Goal: Task Accomplishment & Management: Manage account settings

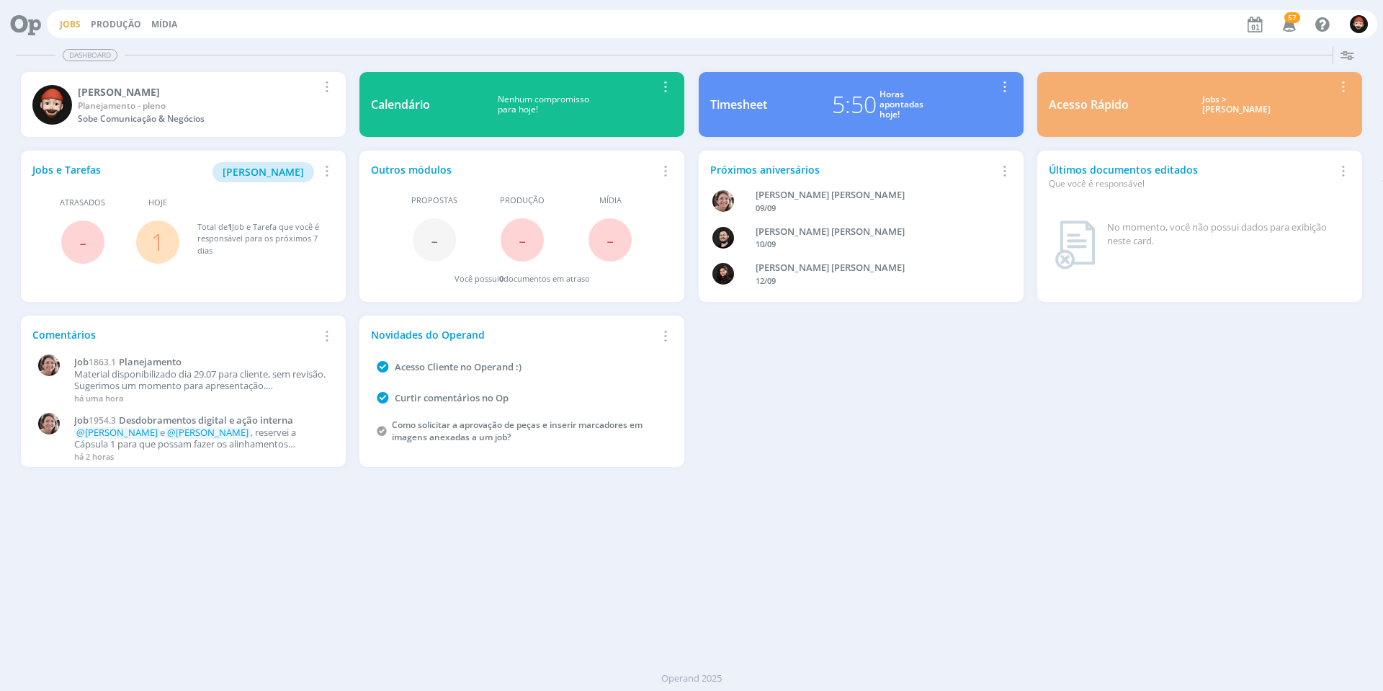
click at [75, 24] on link "Jobs" at bounding box center [70, 24] width 21 height 12
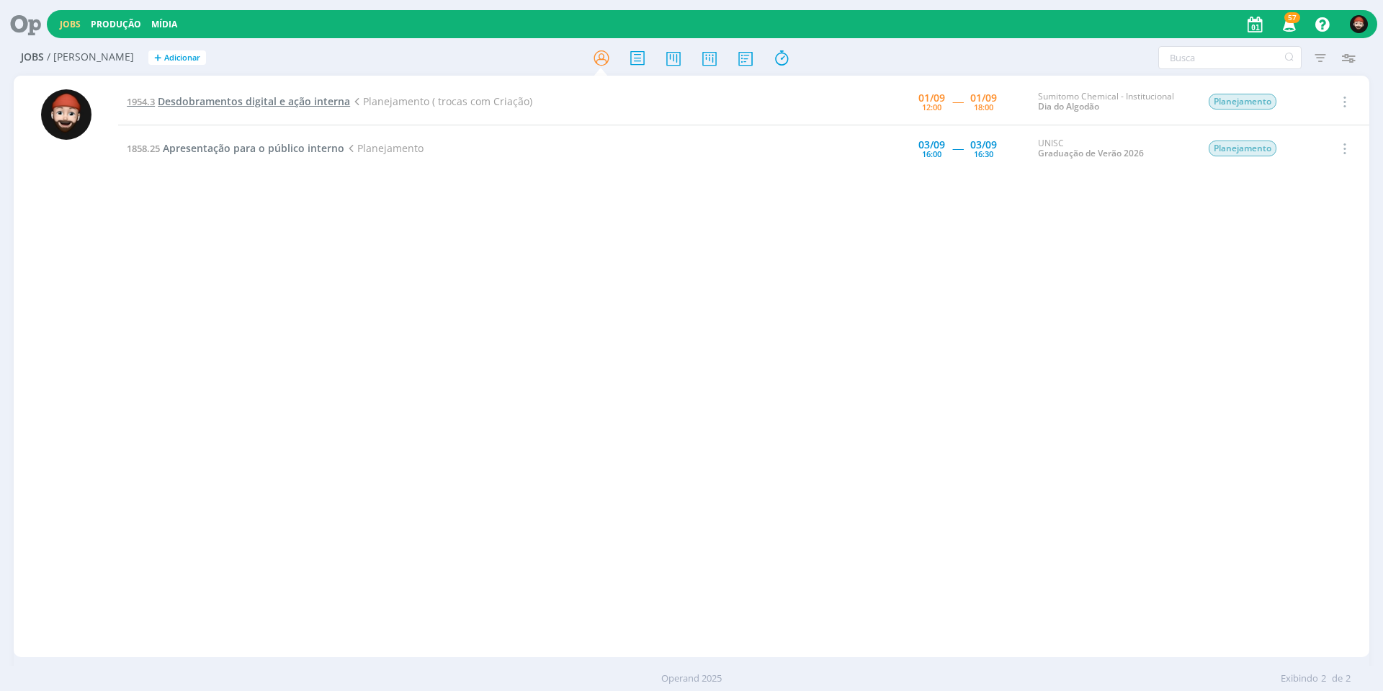
click at [254, 100] on span "Desdobramentos digital e ação interna" at bounding box center [254, 101] width 192 height 14
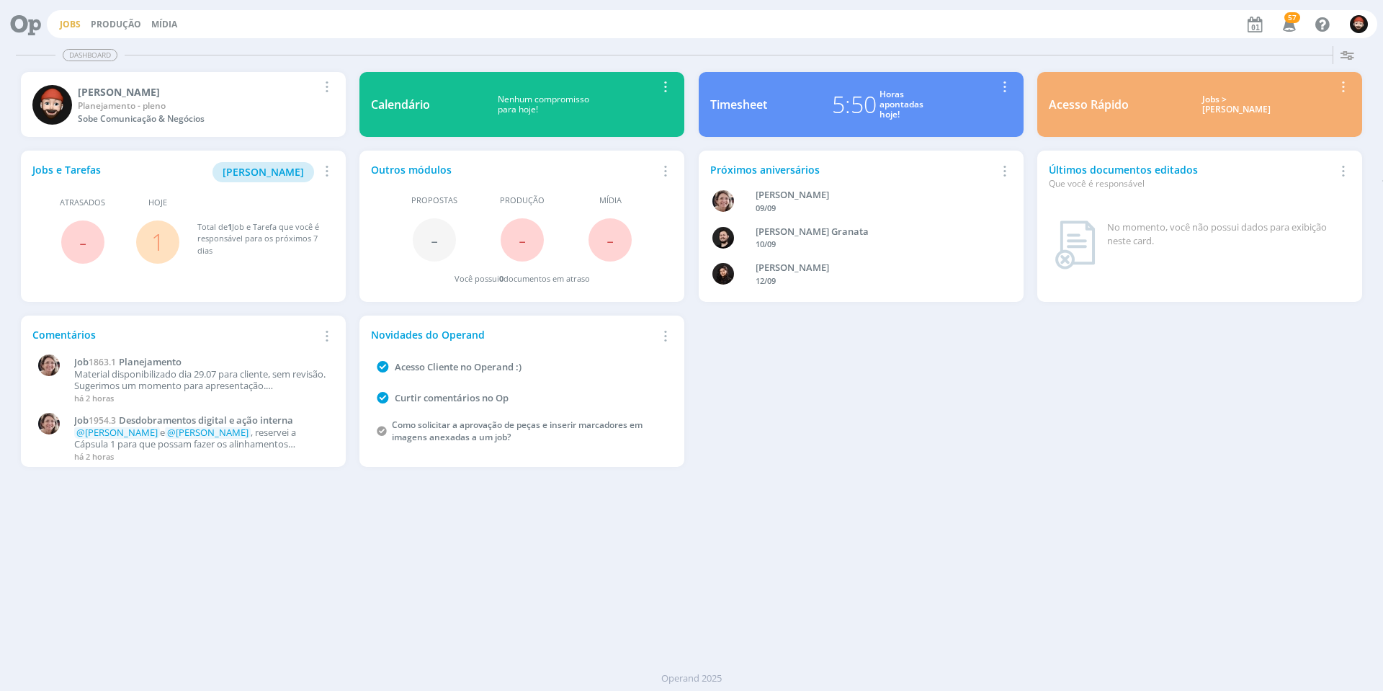
click at [68, 26] on link "Jobs" at bounding box center [70, 24] width 21 height 12
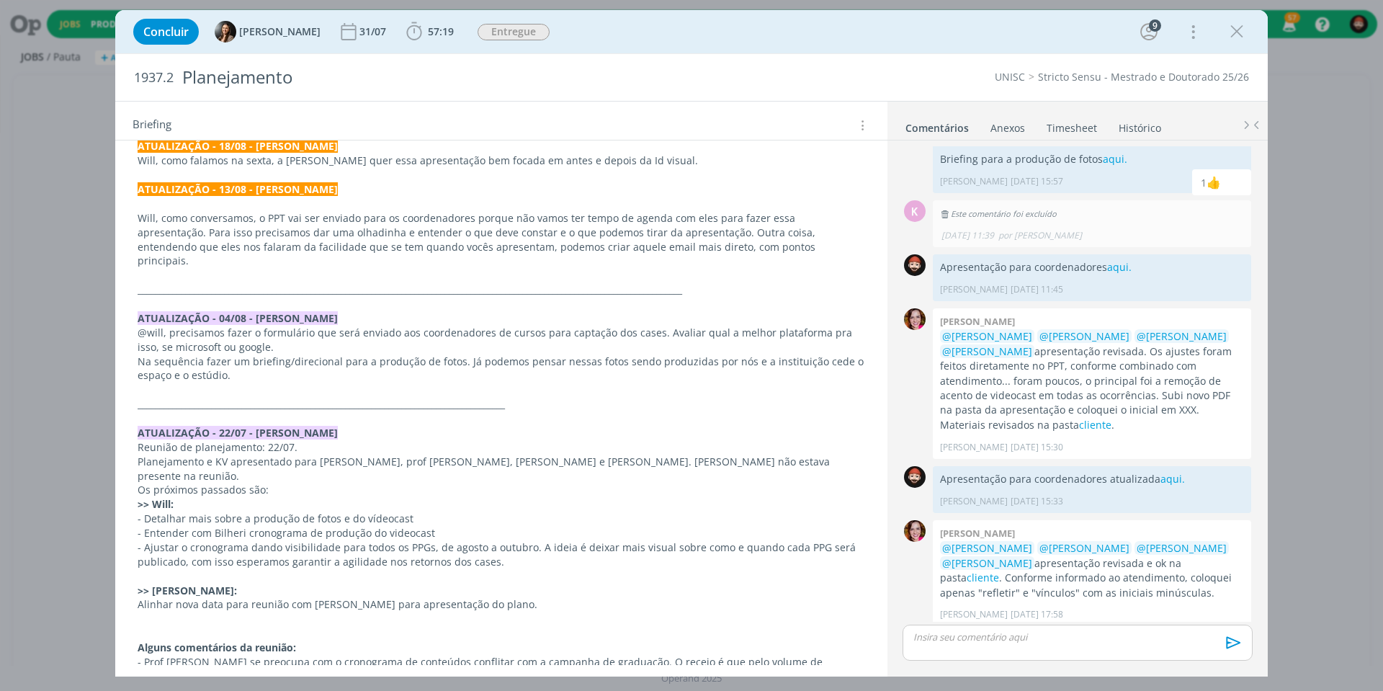
scroll to position [174, 0]
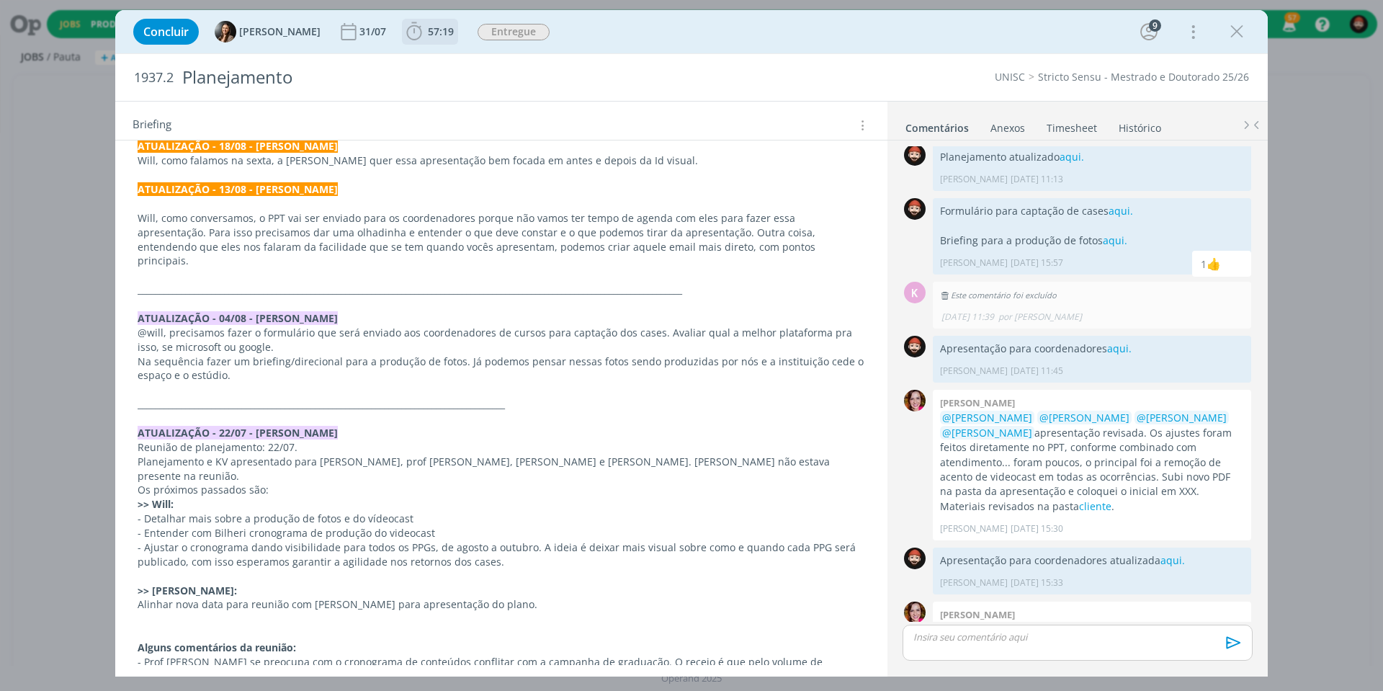
click at [431, 27] on span "57:19" at bounding box center [441, 31] width 26 height 14
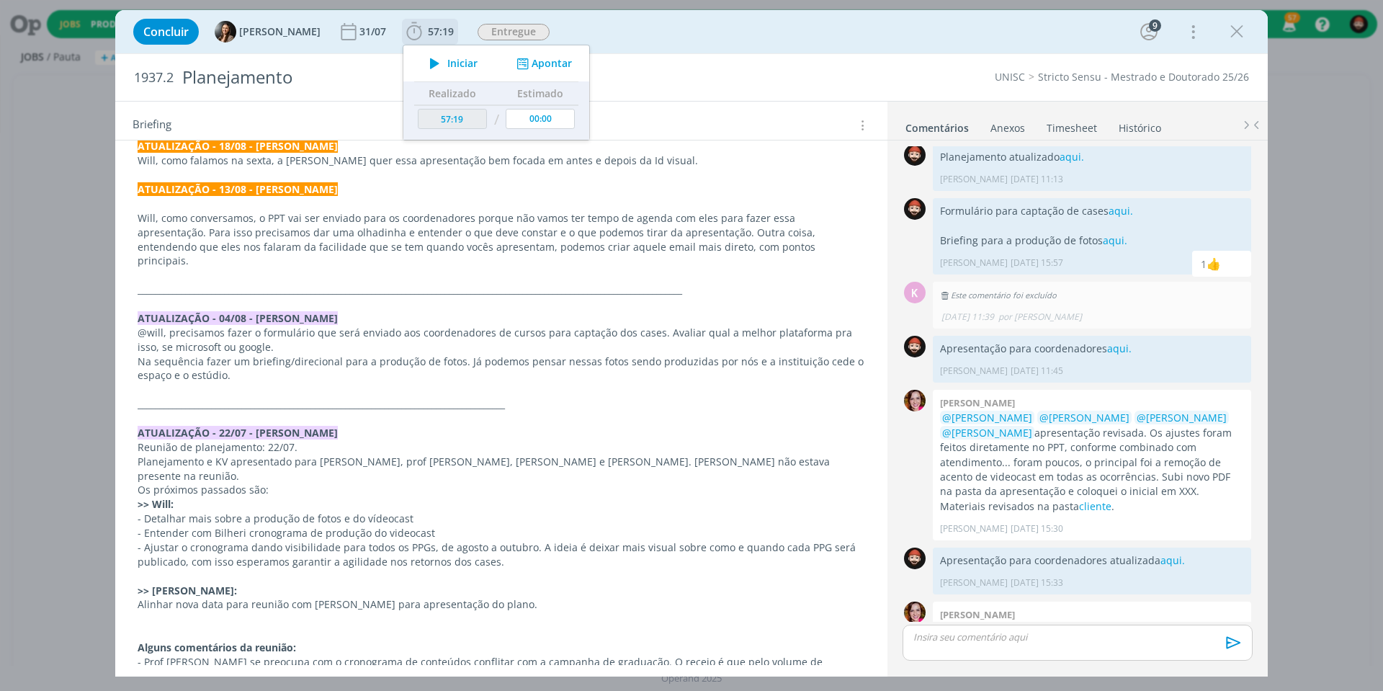
click at [539, 57] on button "Apontar" at bounding box center [543, 63] width 60 height 15
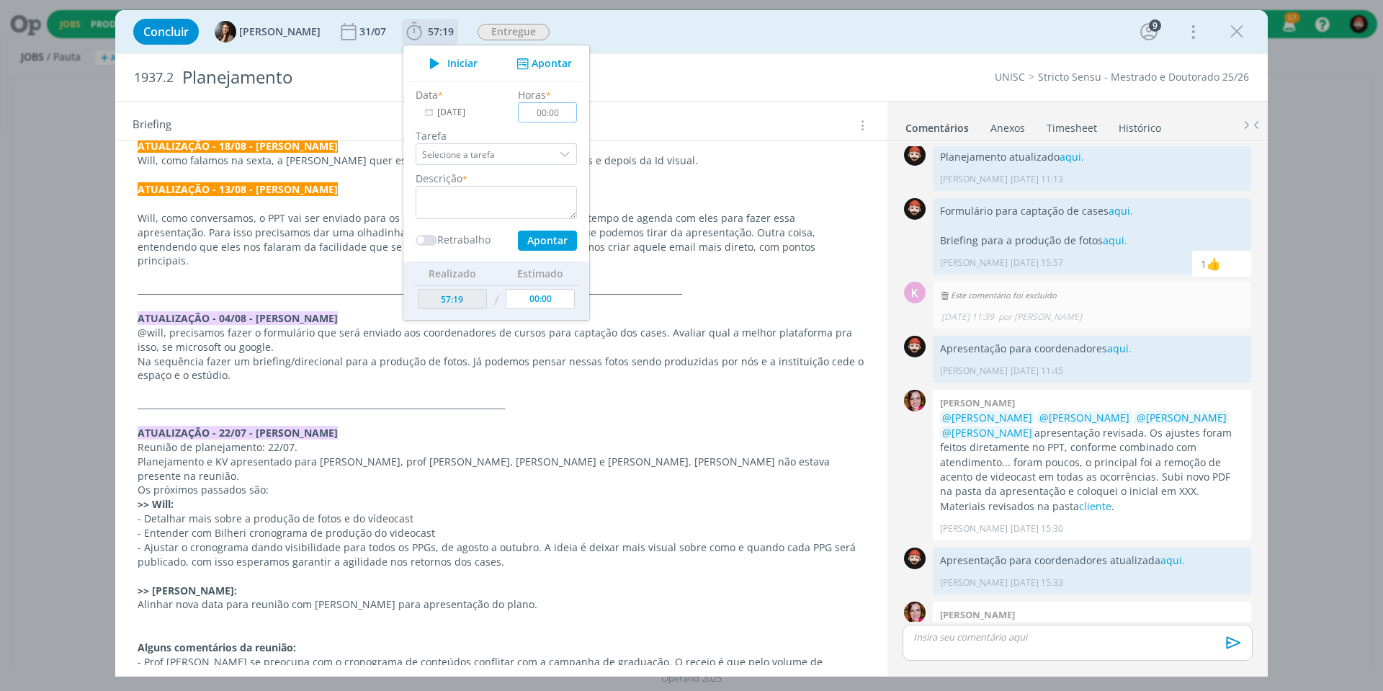
click at [559, 114] on input "00:00" at bounding box center [547, 112] width 59 height 20
type input "00:30"
click at [525, 199] on textarea "dialog" at bounding box center [495, 202] width 161 height 33
type textarea "Planejamento"
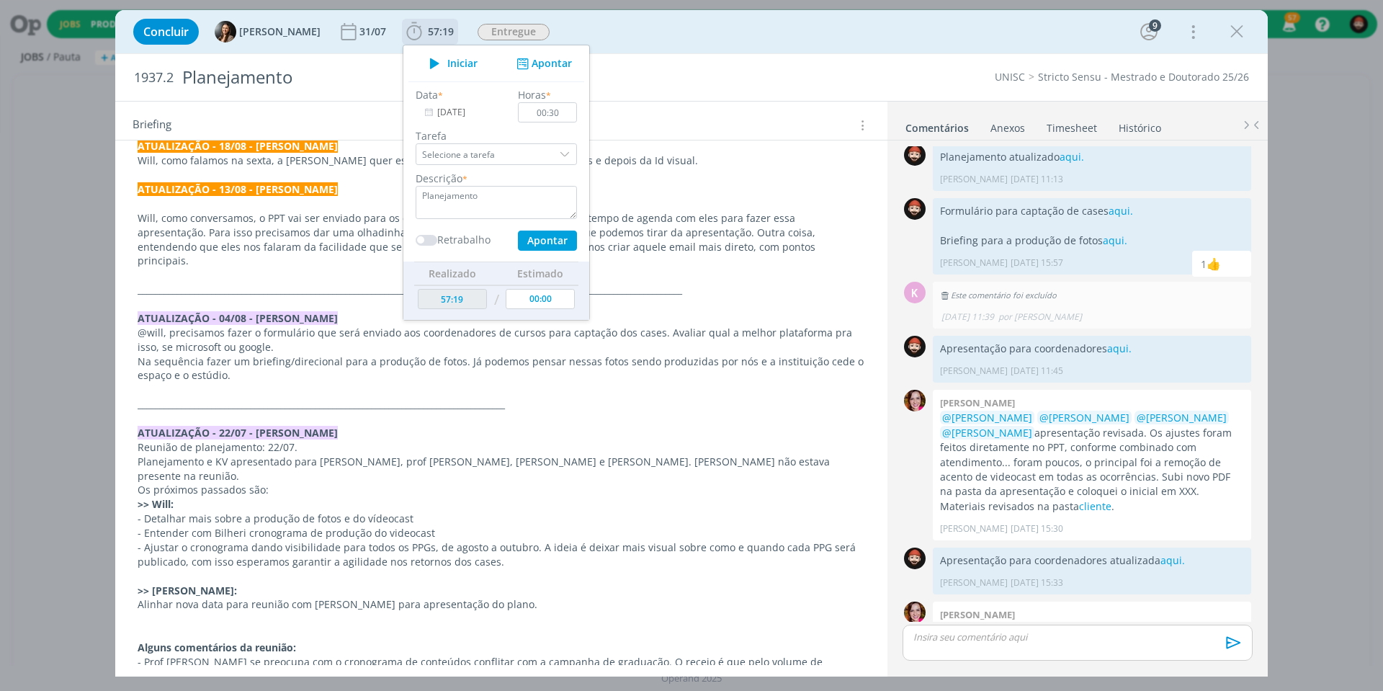
click at [560, 243] on button "Apontar" at bounding box center [547, 240] width 59 height 20
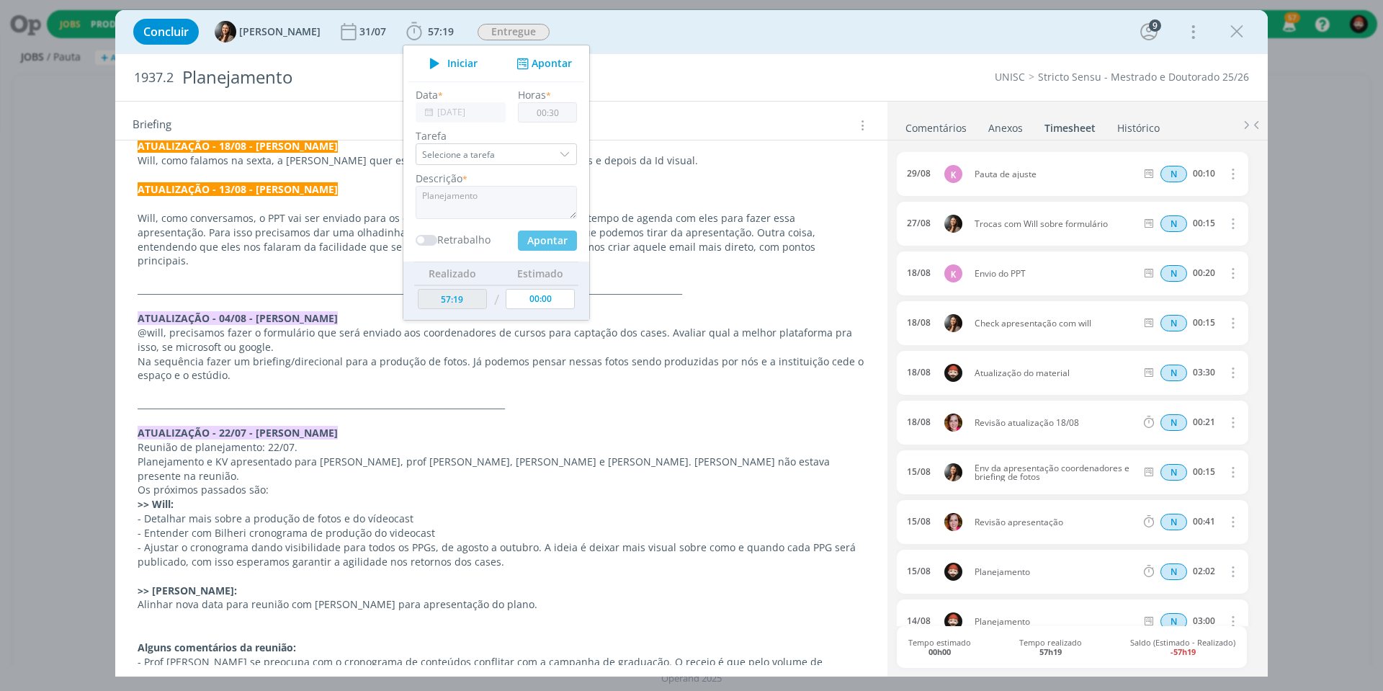
click at [743, 99] on h2 "1937.2 Planejamento" at bounding box center [456, 77] width 644 height 47
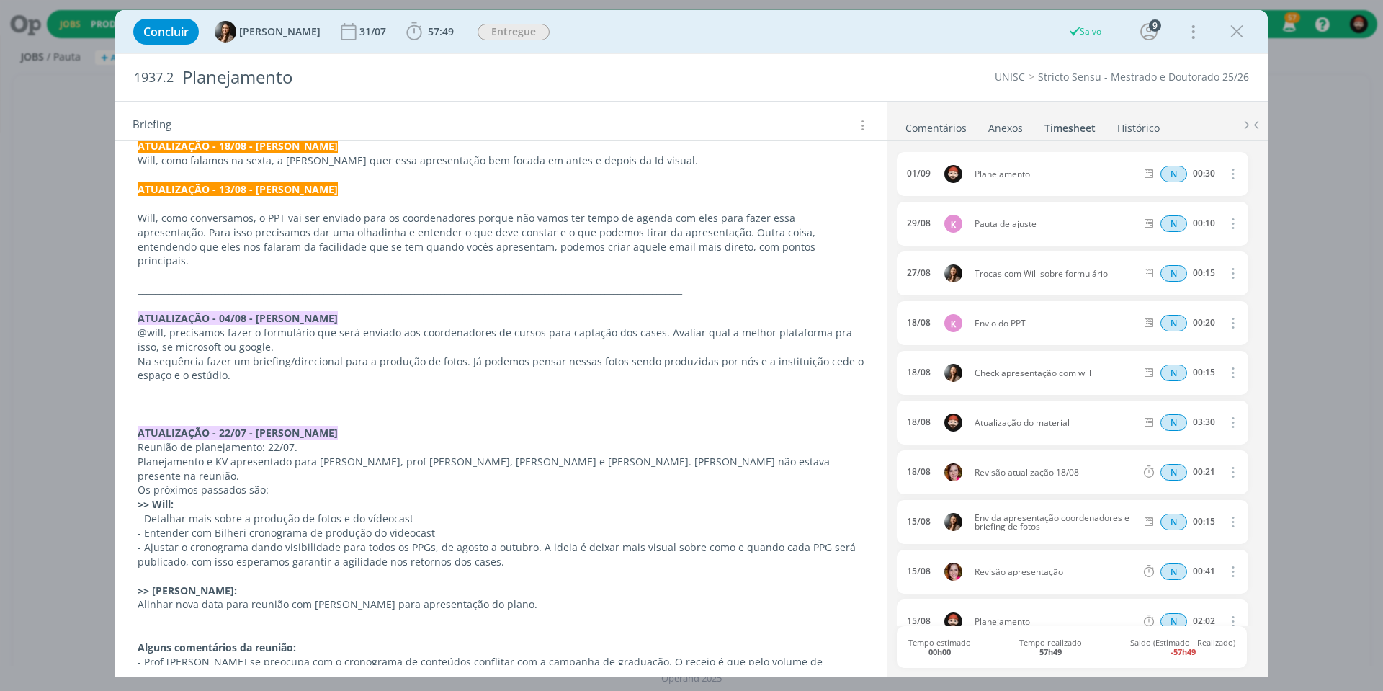
click at [932, 124] on link "Comentários" at bounding box center [935, 124] width 63 height 21
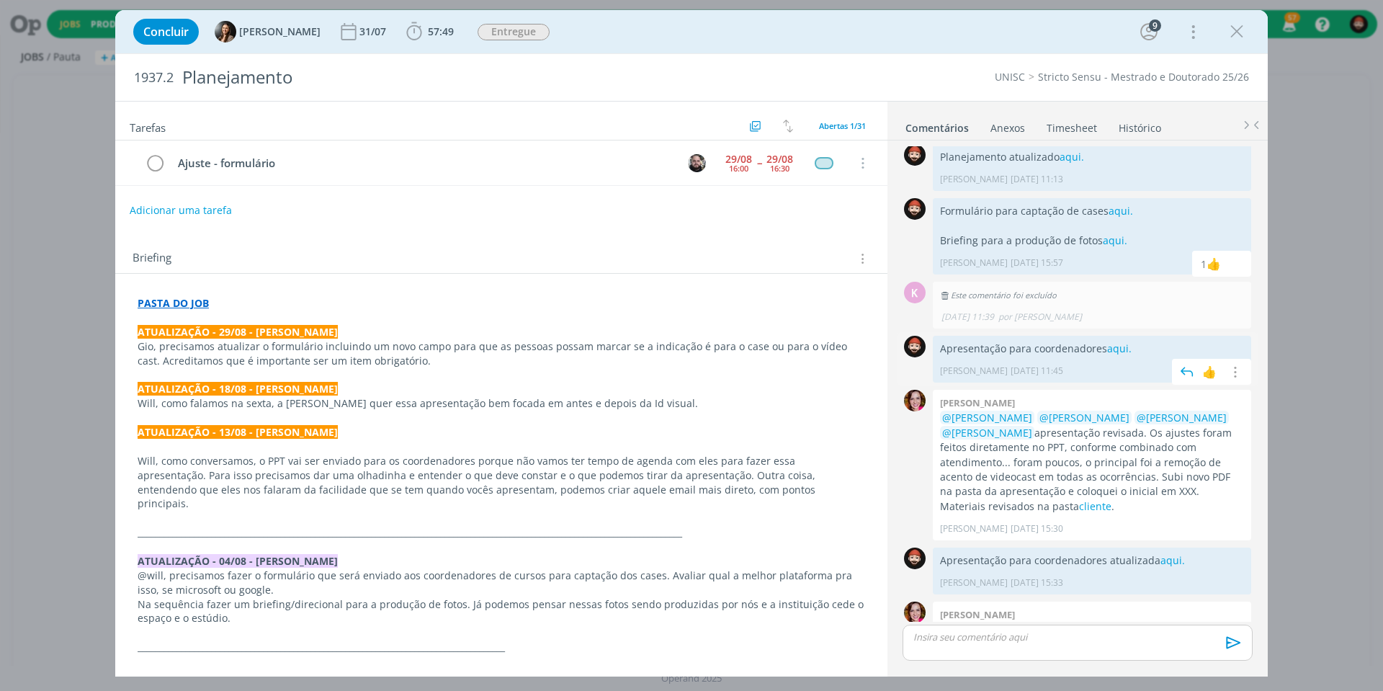
scroll to position [255, 0]
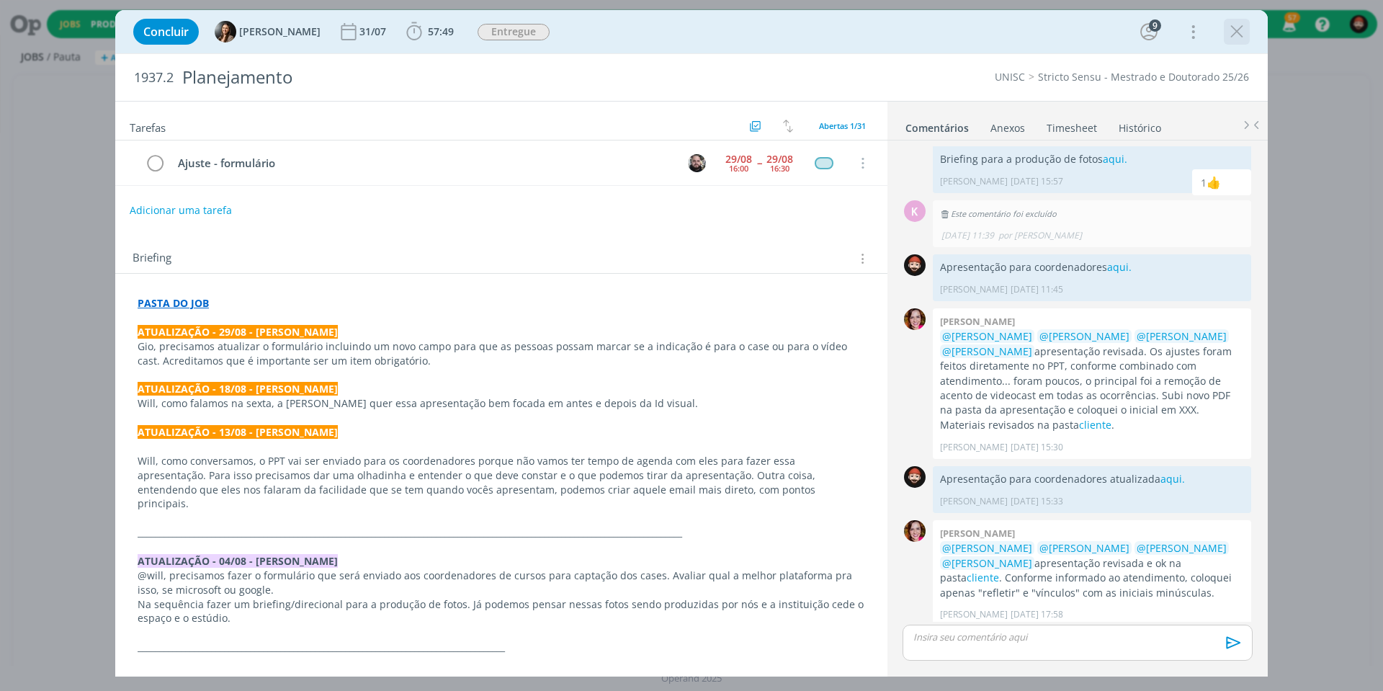
click at [1233, 31] on icon "dialog" at bounding box center [1237, 32] width 22 height 22
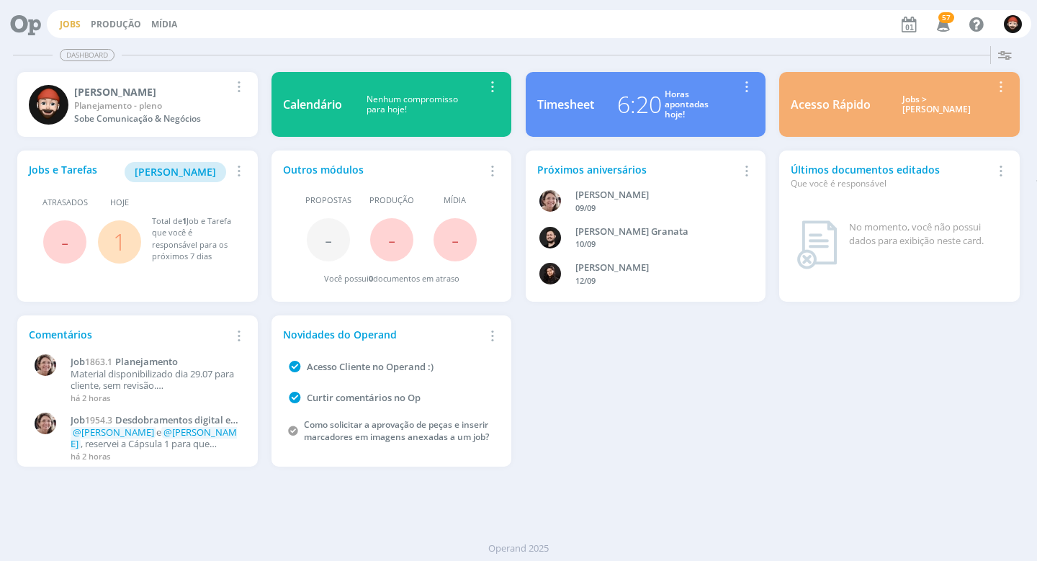
click at [76, 25] on link "Jobs" at bounding box center [70, 24] width 21 height 12
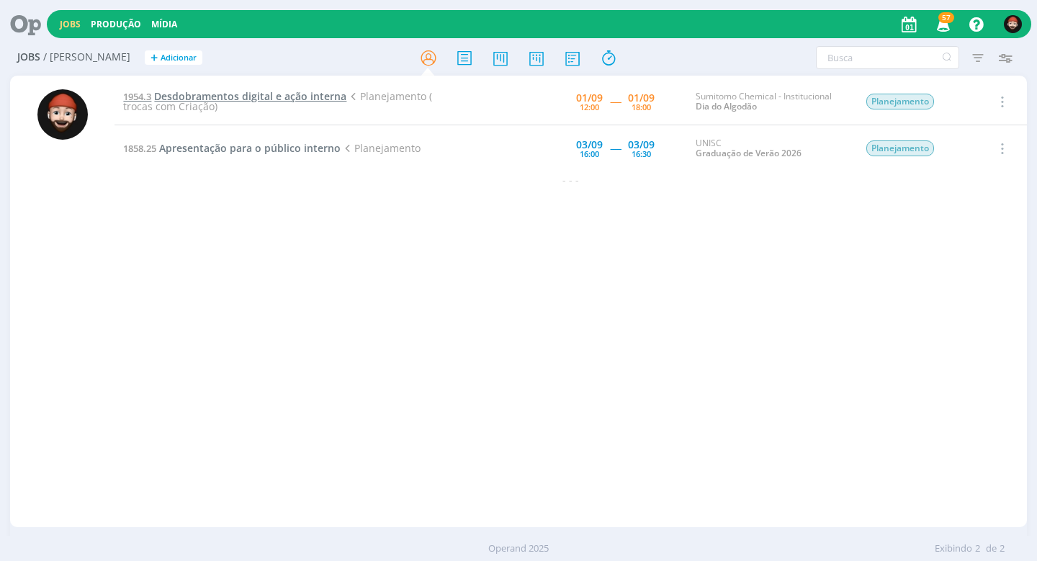
click at [202, 91] on span "Desdobramentos digital e ação interna" at bounding box center [250, 96] width 192 height 14
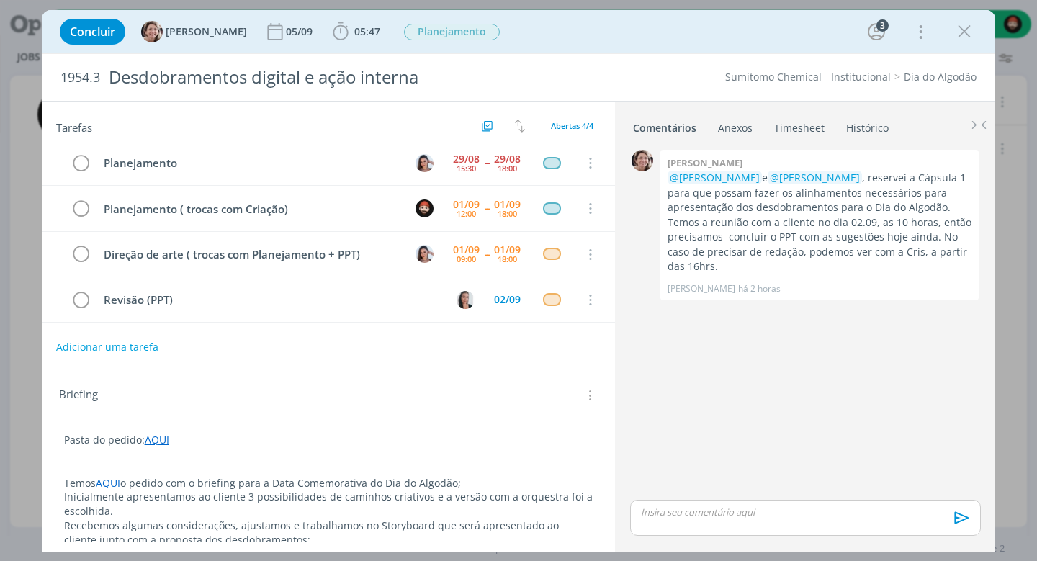
click at [665, 374] on div "0 [PERSON_NAME] @[PERSON_NAME] e @[PERSON_NAME] , reservei a Cápsula 1 para que…" at bounding box center [804, 321] width 361 height 351
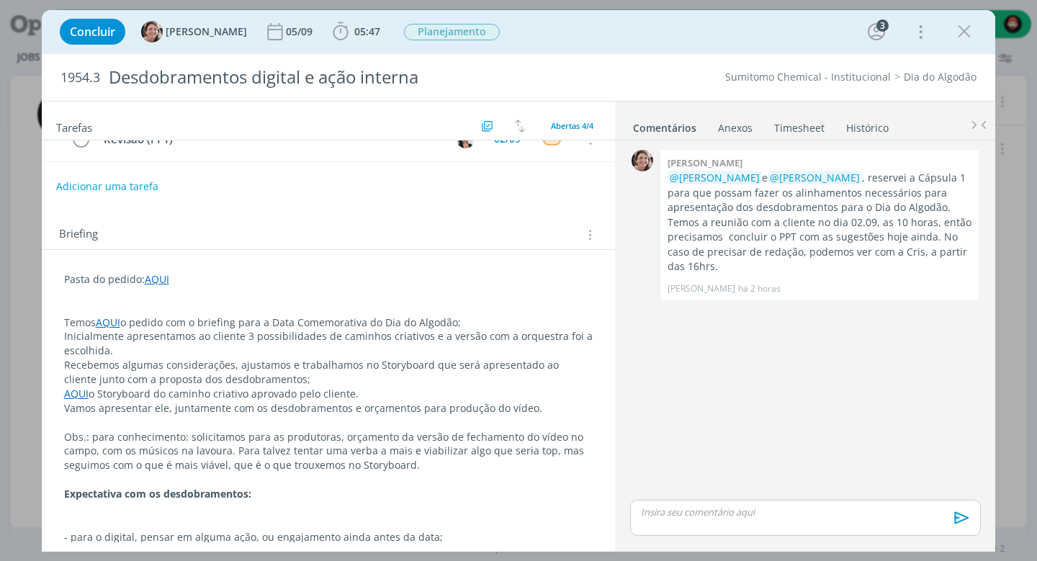
scroll to position [170, 0]
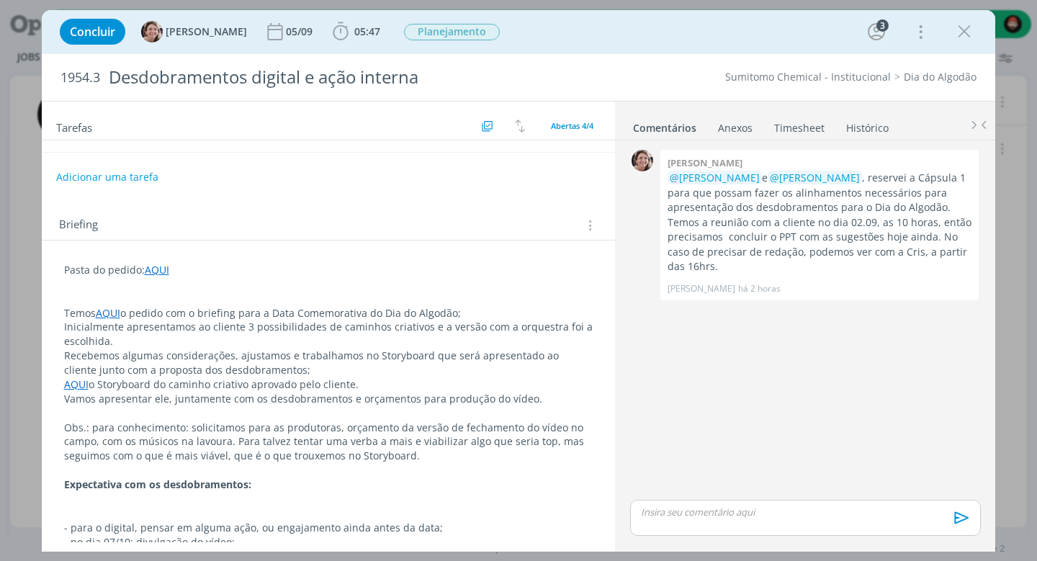
click at [82, 379] on link "AQUI" at bounding box center [76, 384] width 24 height 14
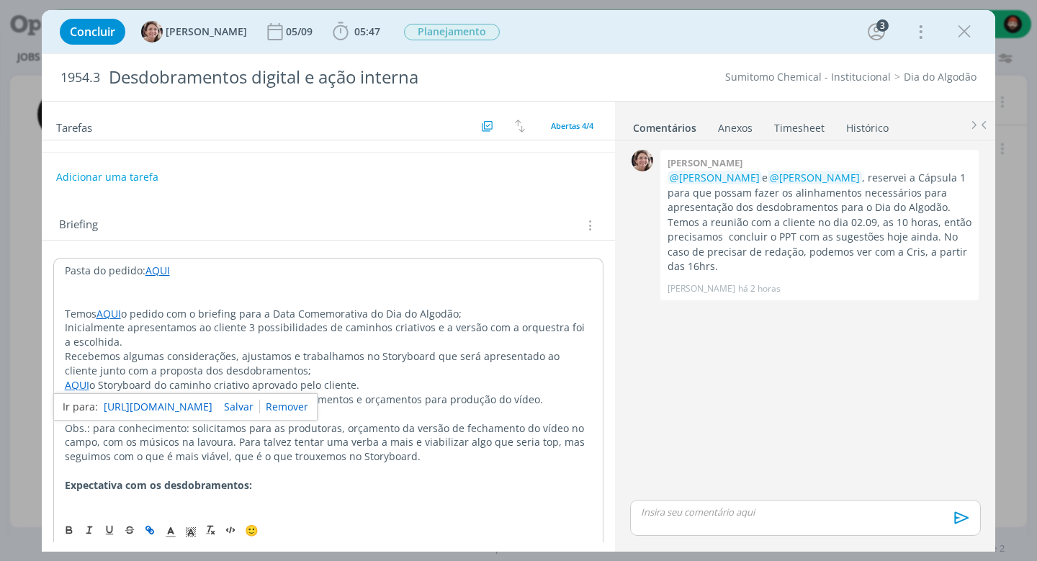
click at [140, 403] on link "[URL][DOMAIN_NAME]" at bounding box center [158, 406] width 109 height 19
click at [428, 378] on p "AQUI o Storyboard do caminho criativo aprovado pelo cliente." at bounding box center [329, 385] width 528 height 14
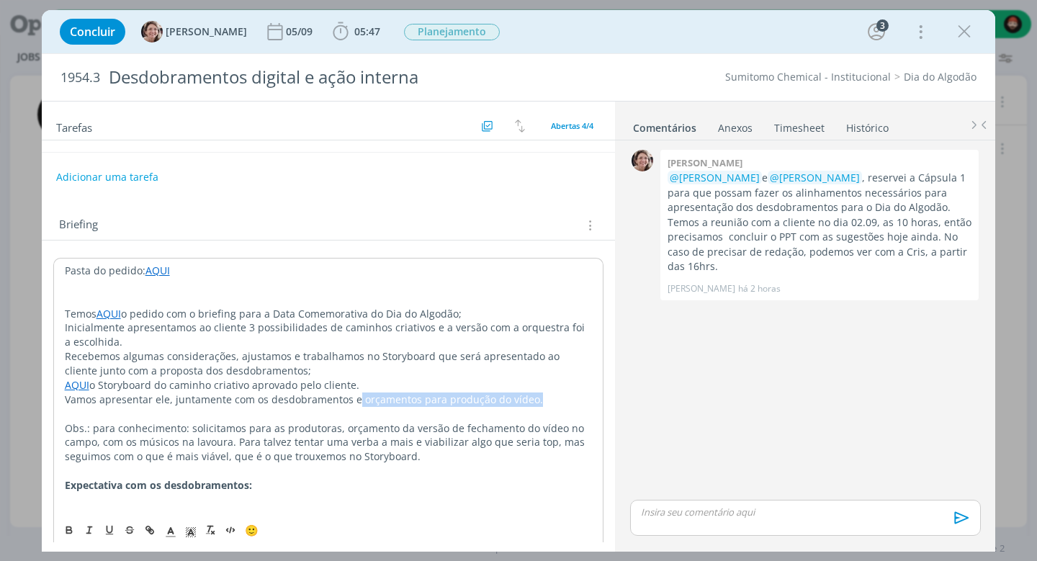
drag, startPoint x: 531, startPoint y: 393, endPoint x: 354, endPoint y: 393, distance: 177.1
click at [354, 393] on p "Vamos apresentar ele, juntamente com os desdobramentos e orçamentos para produç…" at bounding box center [329, 399] width 528 height 14
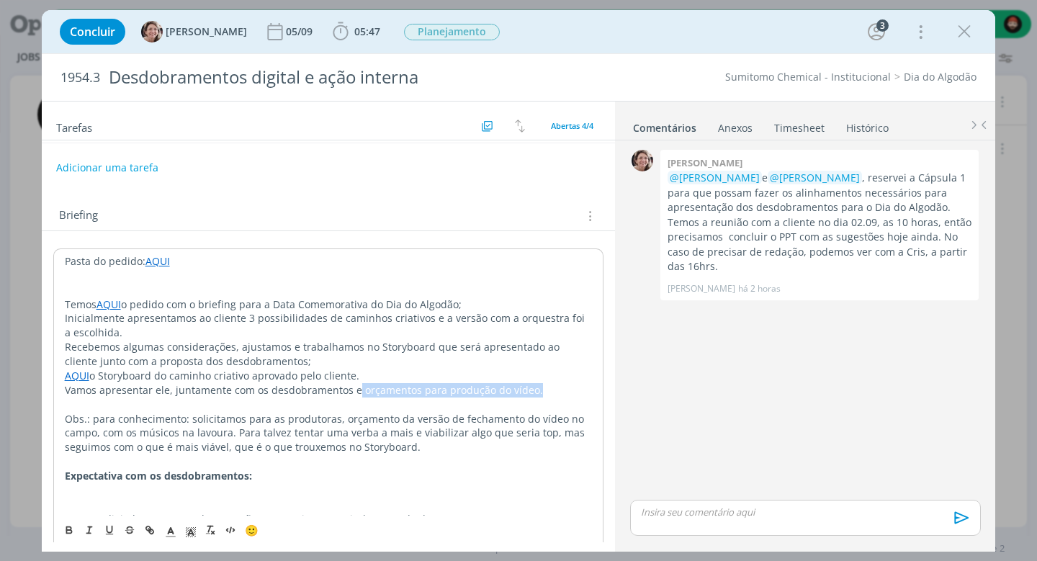
scroll to position [189, 0]
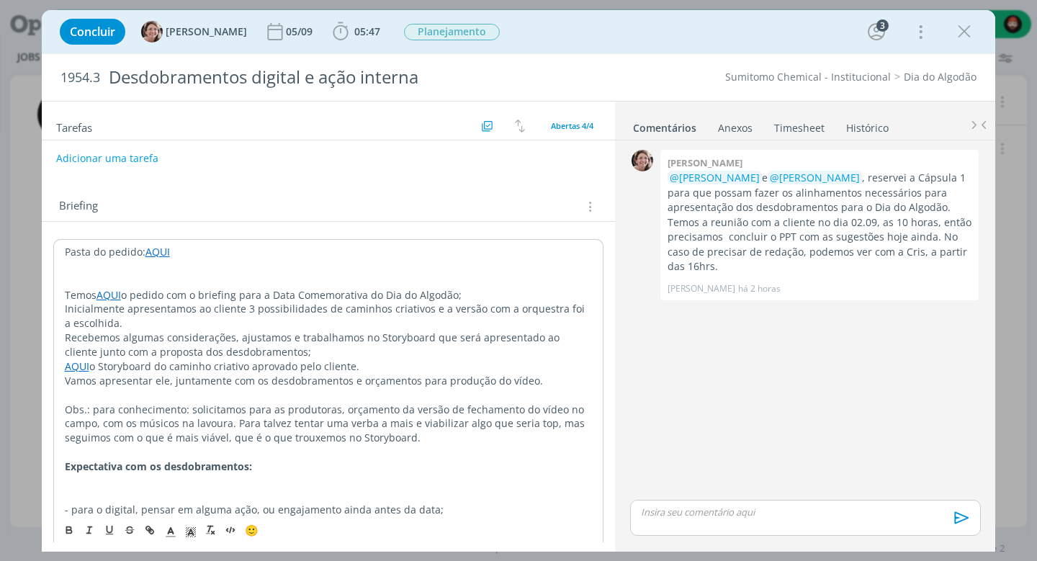
click at [292, 405] on p "Obs.: para conhecimento: solicitamos para as produtoras, orçamento da versão de…" at bounding box center [329, 424] width 528 height 43
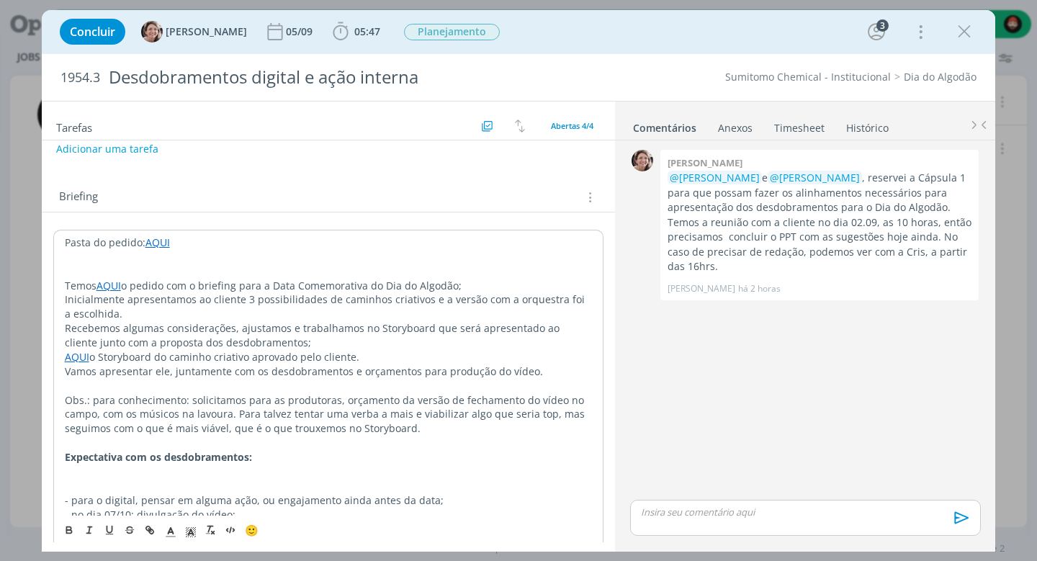
click at [84, 395] on p "Obs.: para conhecimento: solicitamos para as produtoras, orçamento da versão de…" at bounding box center [329, 414] width 528 height 43
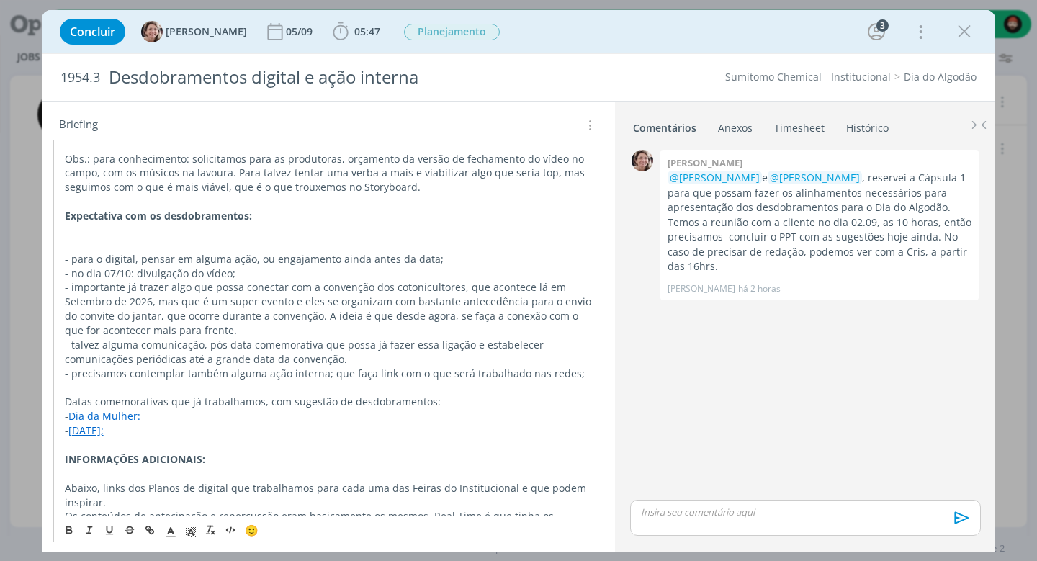
scroll to position [449, 0]
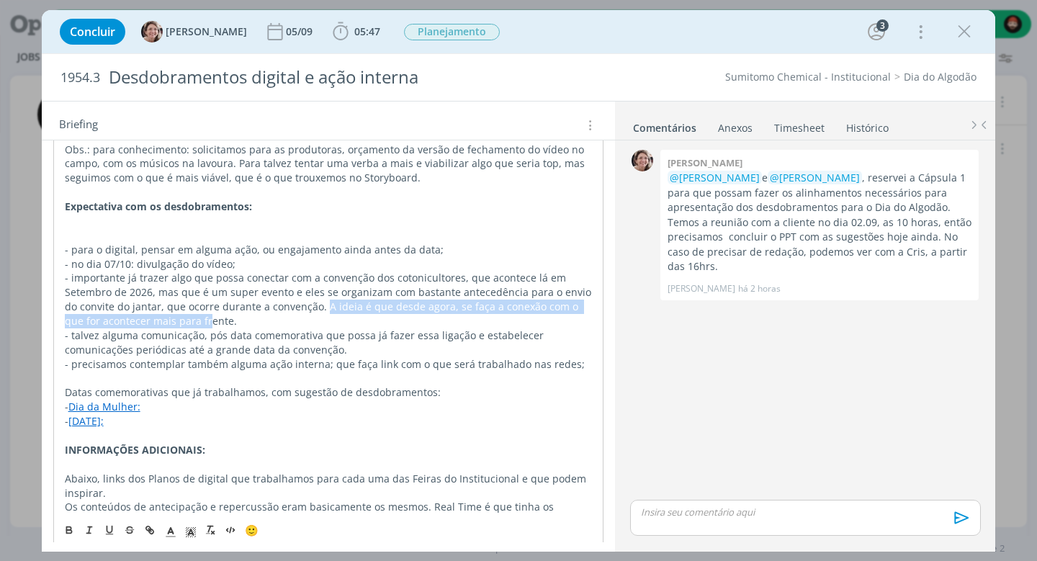
drag, startPoint x: 308, startPoint y: 292, endPoint x: 172, endPoint y: 301, distance: 136.4
click at [172, 301] on p "- importante já trazer algo que possa conectar com a convenção dos cotonicultor…" at bounding box center [329, 300] width 528 height 58
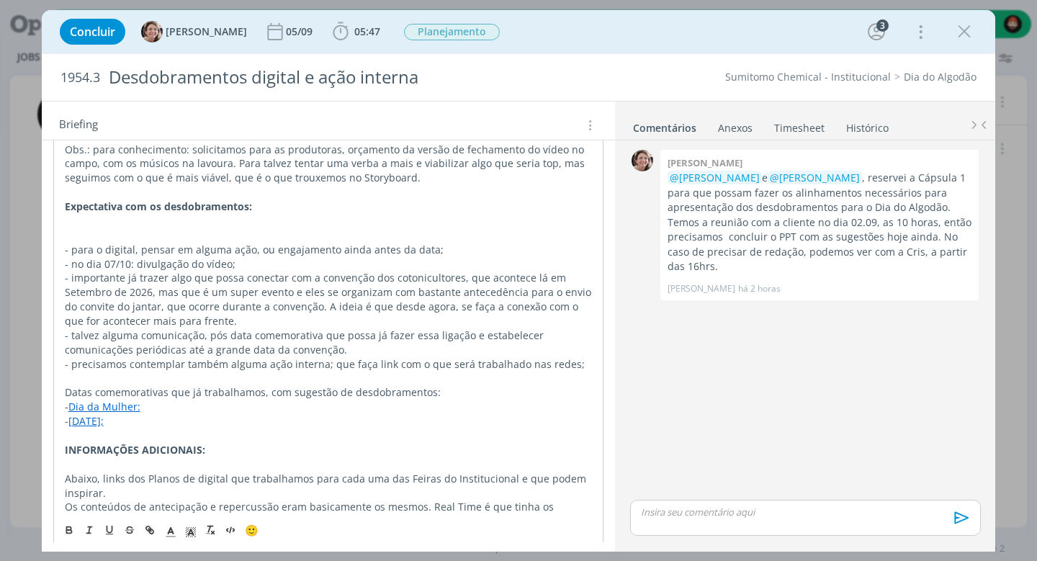
click at [224, 306] on p "- importante já trazer algo que possa conectar com a convenção dos cotonicultor…" at bounding box center [329, 300] width 528 height 58
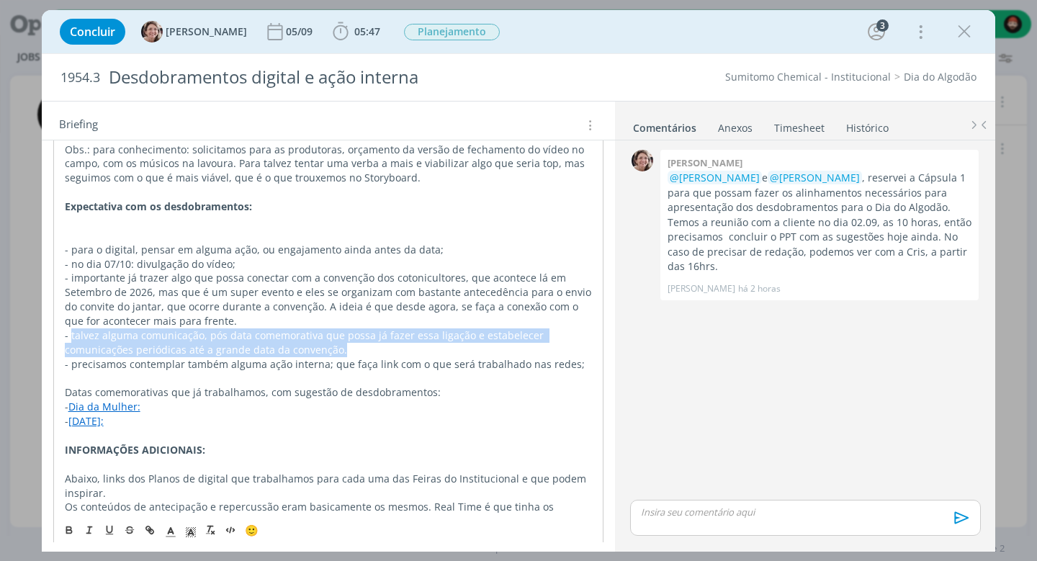
drag, startPoint x: 82, startPoint y: 321, endPoint x: 307, endPoint y: 331, distance: 225.6
click at [307, 331] on p "- talvez alguma comunicação, pós data comemorativa que possa já fazer essa liga…" at bounding box center [329, 342] width 528 height 29
click at [308, 331] on p "- talvez alguma comunicação, pós data comemorativa que possa já fazer essa liga…" at bounding box center [329, 342] width 528 height 29
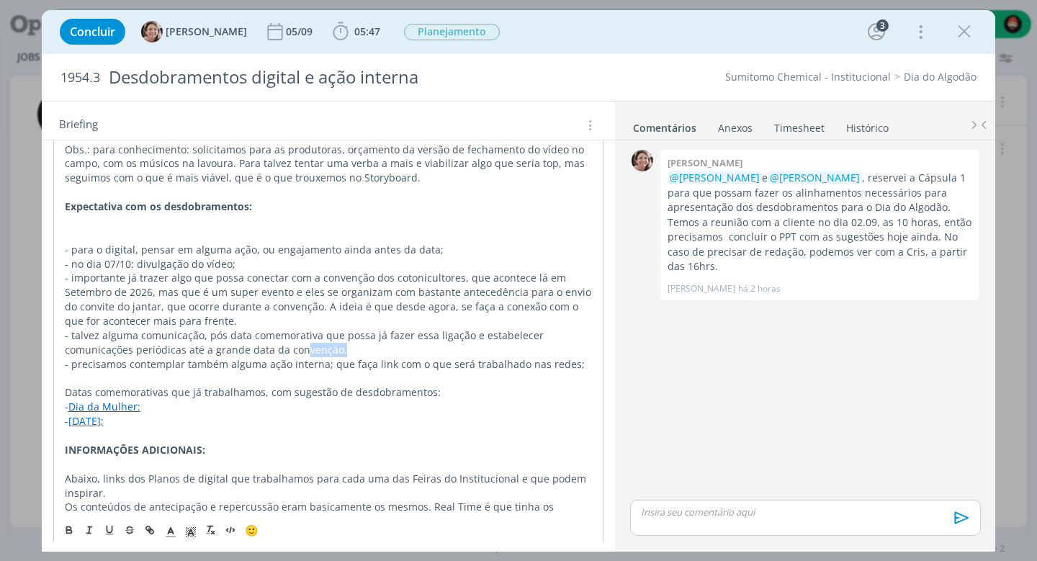
drag, startPoint x: 310, startPoint y: 333, endPoint x: 194, endPoint y: 319, distance: 117.5
click at [230, 328] on p "- talvez alguma comunicação, pós data comemorativa que possa já fazer essa liga…" at bounding box center [329, 342] width 528 height 29
drag, startPoint x: 194, startPoint y: 319, endPoint x: 116, endPoint y: 308, distance: 78.5
click at [116, 308] on div "Pasta do pedido: AQUI Temos AQUI o pedido com o briefing para a Data Comemorati…" at bounding box center [328, 292] width 551 height 626
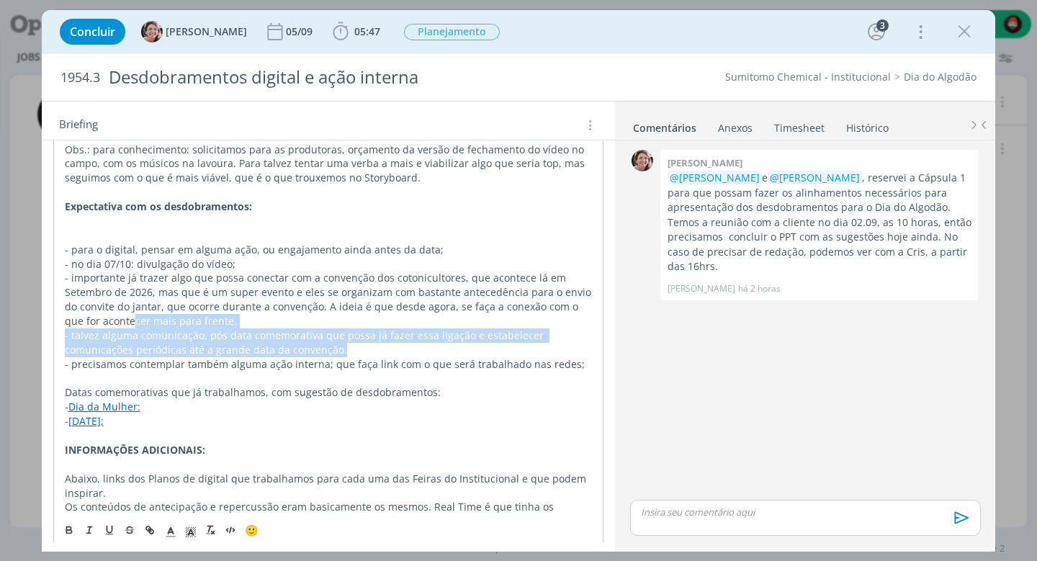
drag, startPoint x: 297, startPoint y: 333, endPoint x: 97, endPoint y: 303, distance: 202.4
click at [97, 303] on div "Pasta do pedido: AQUI Temos AQUI o pedido com o briefing para a Data Comemorati…" at bounding box center [328, 292] width 551 height 626
click at [106, 328] on p "- talvez alguma comunicação, pós data comemorativa que possa já fazer essa liga…" at bounding box center [329, 342] width 528 height 29
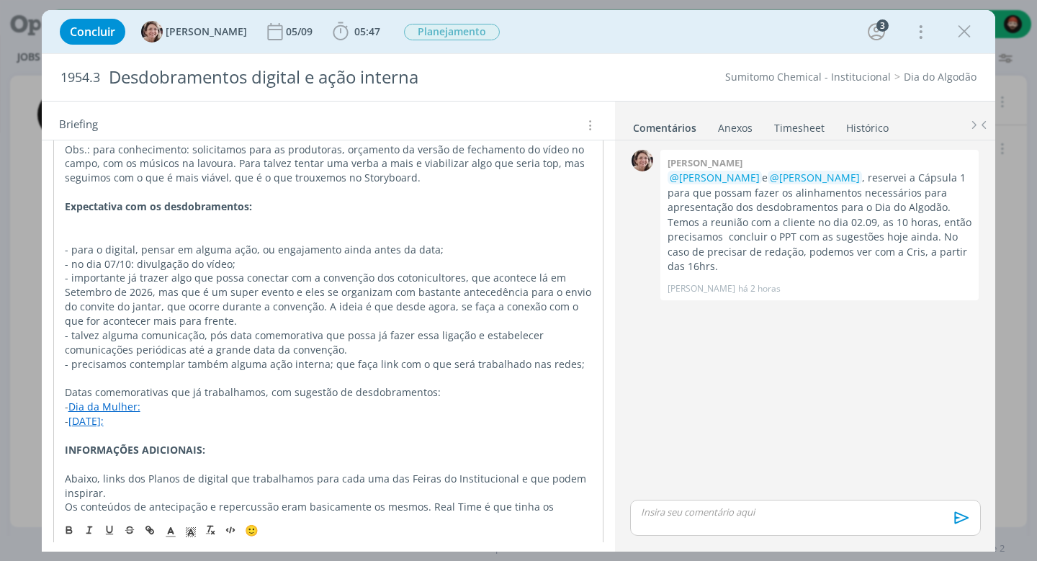
click at [191, 357] on span "- precisamos contemplar também alguma ação interna; que faça link com o que ser…" at bounding box center [325, 364] width 520 height 14
click at [271, 372] on p "dialog" at bounding box center [329, 379] width 528 height 14
click at [446, 357] on span "- precisamos contemplar também alguma ação interna; que faça link com o que ser…" at bounding box center [325, 364] width 520 height 14
click at [584, 357] on p "- precisamos contemplar também alguma ação interna; que faça link com o que ser…" at bounding box center [329, 364] width 528 height 14
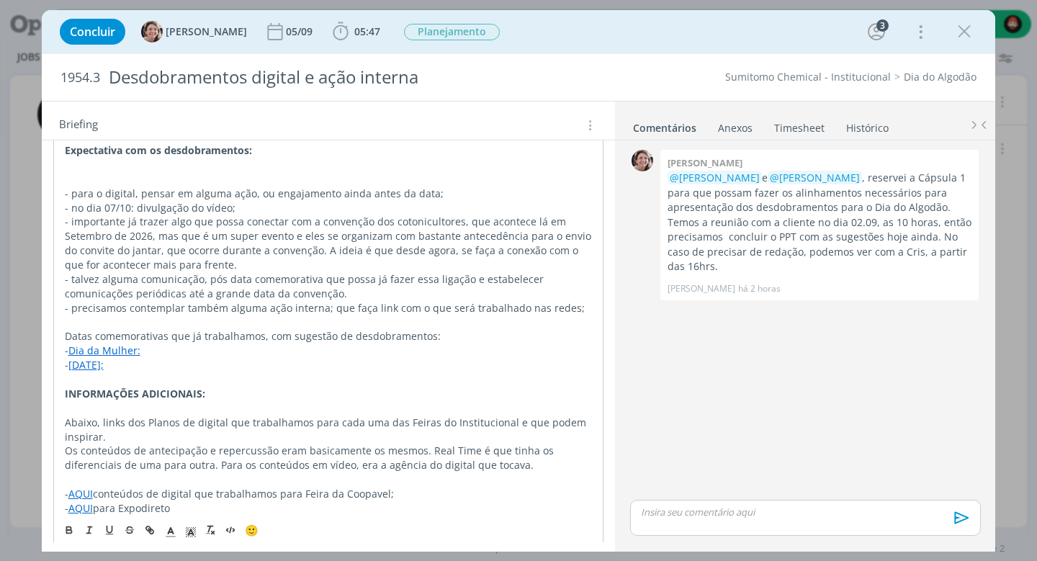
scroll to position [515, 0]
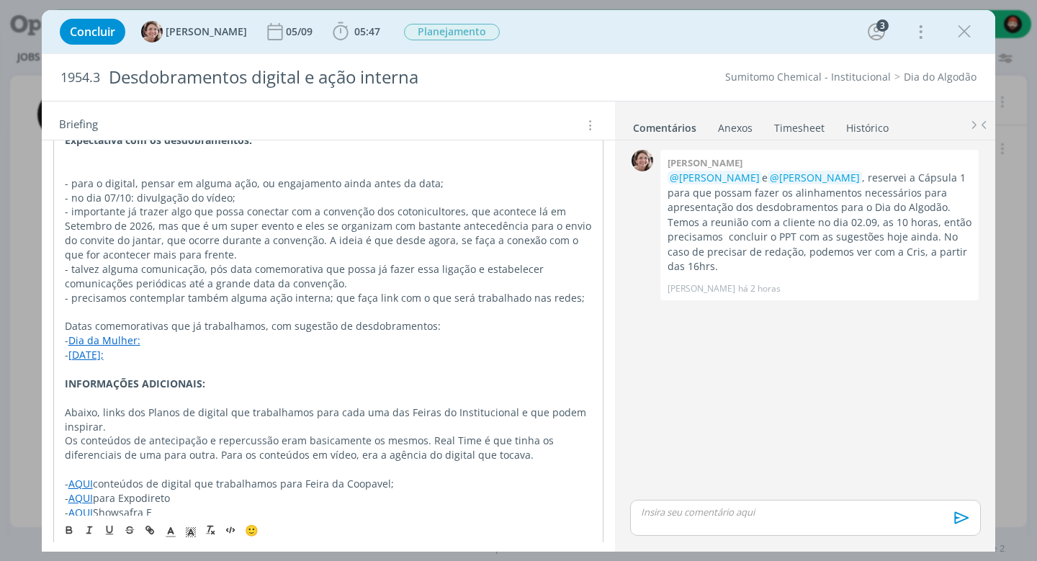
click at [88, 491] on link "AQUI" at bounding box center [80, 498] width 24 height 14
click at [150, 440] on link "[URL][DOMAIN_NAME]" at bounding box center [158, 445] width 109 height 19
click at [478, 462] on p "dialog" at bounding box center [329, 469] width 528 height 14
click at [423, 217] on p "- importante já trazer algo que possa conectar com a convenção dos cotonicultor…" at bounding box center [329, 233] width 528 height 58
click at [104, 333] on link "Dia da Mulher:" at bounding box center [104, 340] width 72 height 14
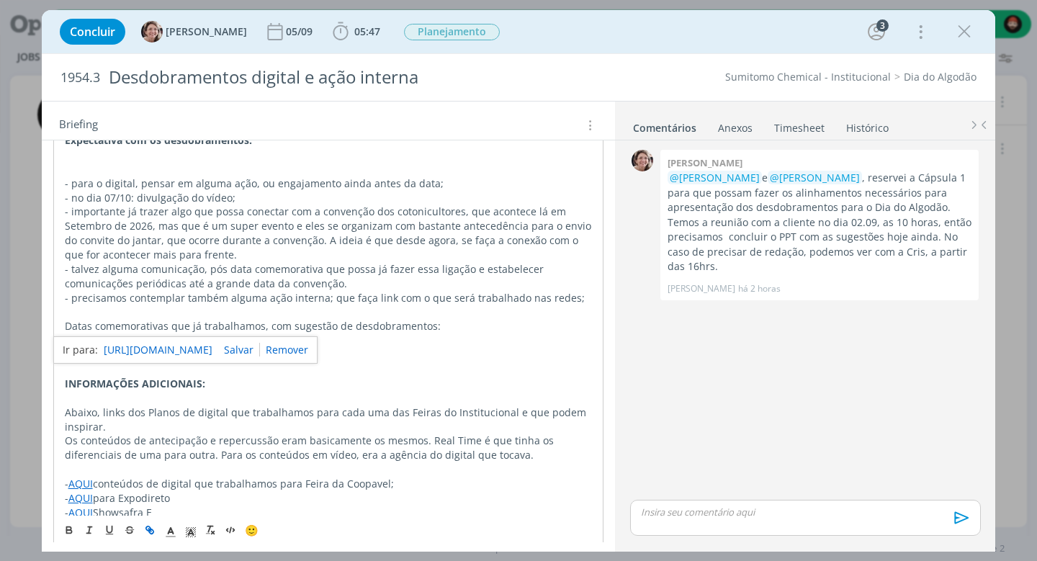
click at [149, 346] on link "[URL][DOMAIN_NAME]" at bounding box center [158, 350] width 109 height 19
click at [145, 433] on span "Os conteúdos de antecipação e repercussão eram basicamente os mesmos. Real Time…" at bounding box center [311, 447] width 492 height 28
click at [88, 348] on link "[DATE];" at bounding box center [85, 355] width 35 height 14
click at [130, 361] on link "[URL][DOMAIN_NAME]" at bounding box center [158, 363] width 109 height 19
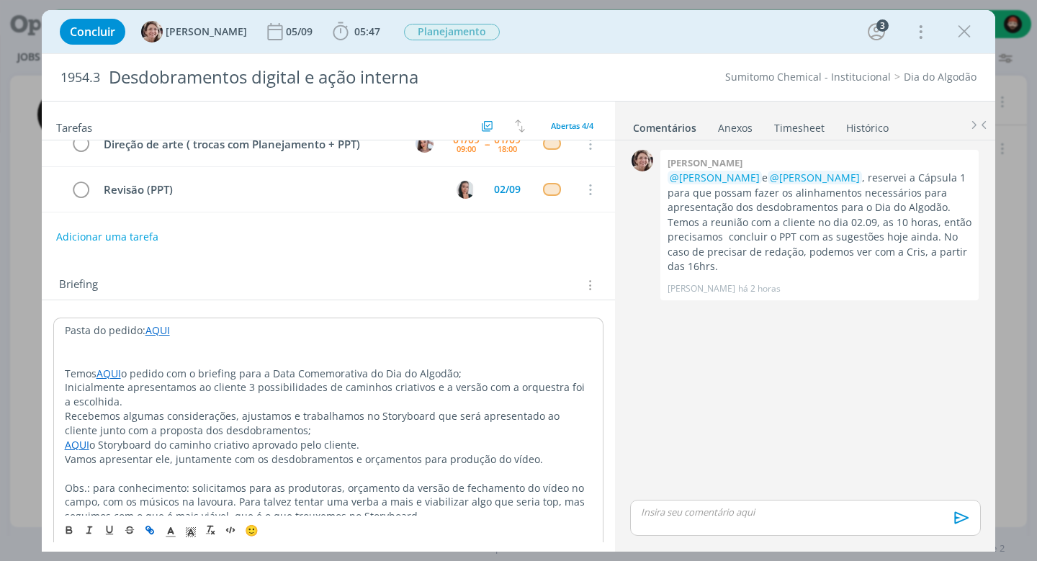
scroll to position [0, 0]
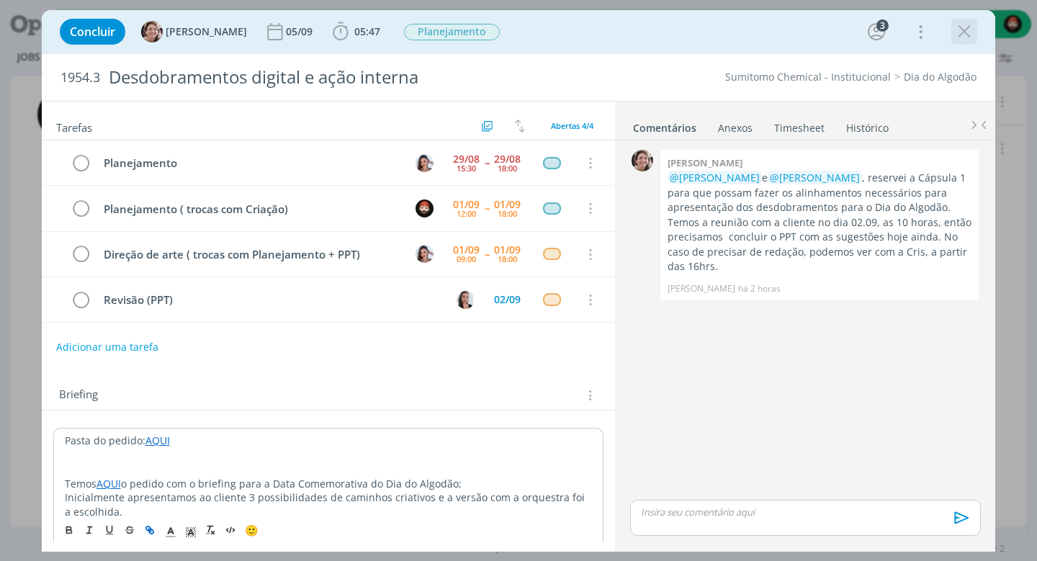
click at [968, 26] on icon "dialog" at bounding box center [964, 32] width 22 height 22
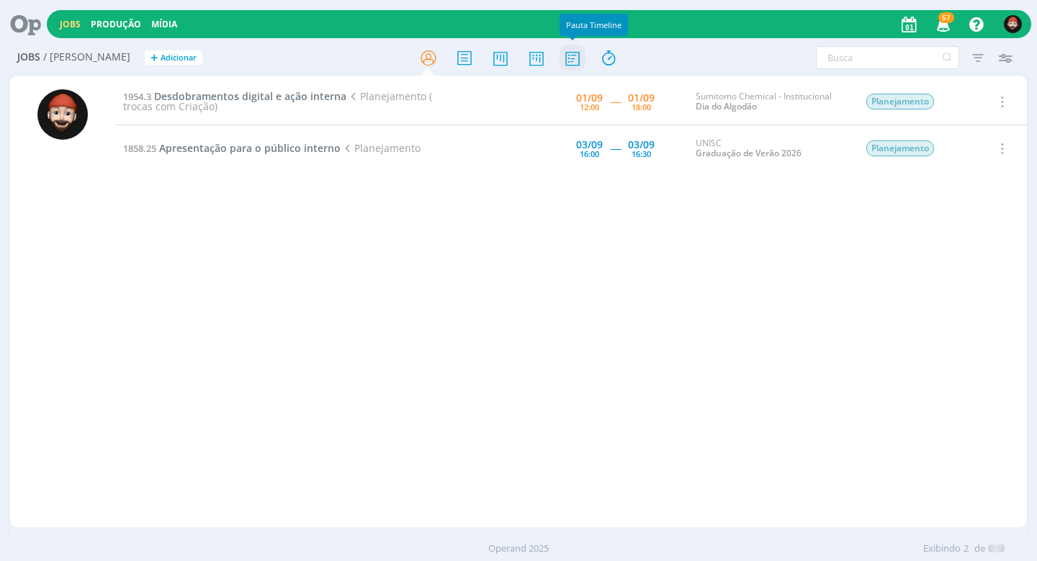
click at [564, 51] on icon at bounding box center [572, 58] width 26 height 28
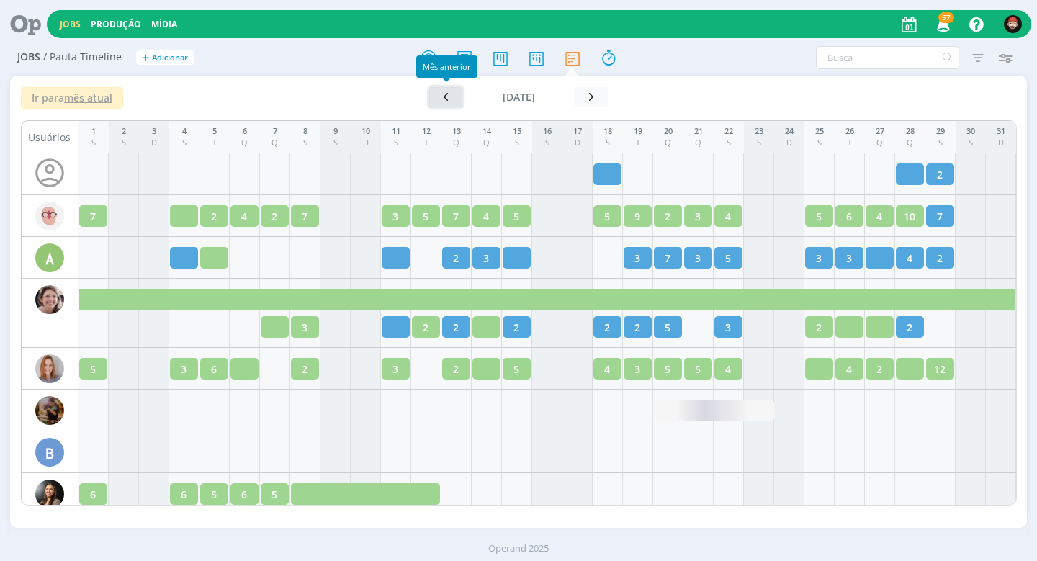
click at [450, 93] on icon "button" at bounding box center [446, 97] width 14 height 14
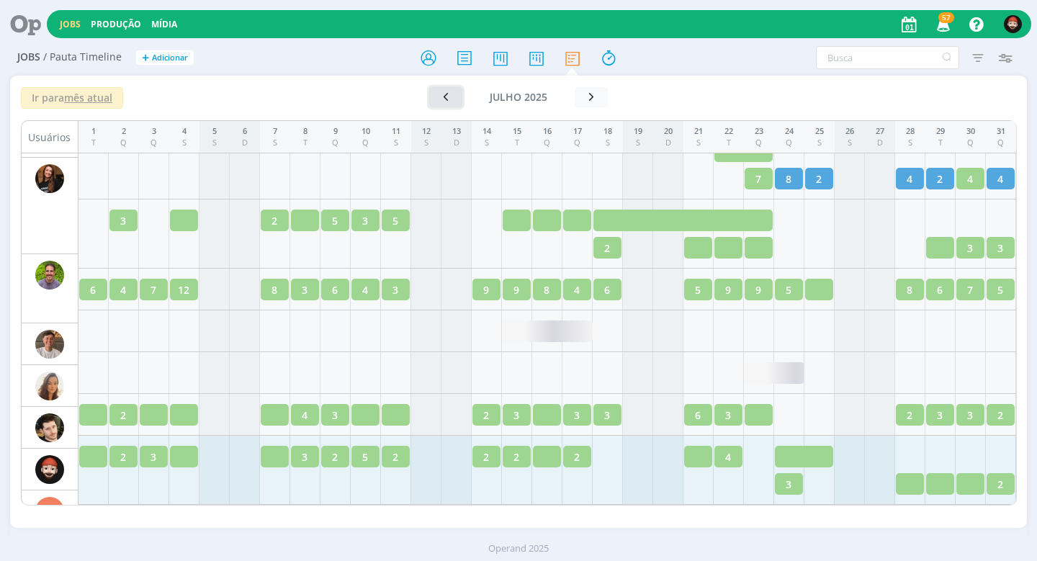
scroll to position [2713, 0]
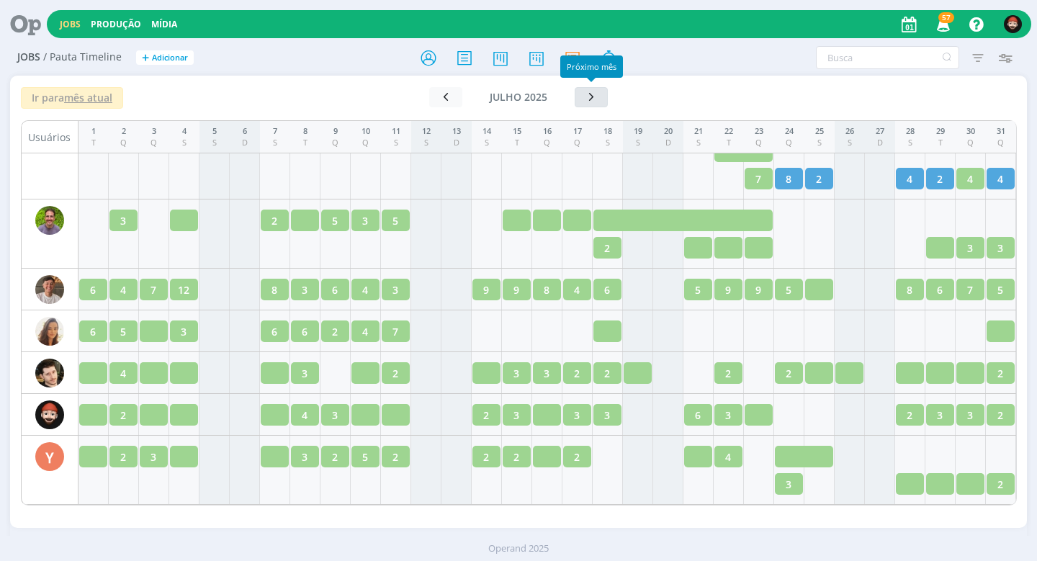
click at [594, 90] on icon "button" at bounding box center [591, 97] width 14 height 14
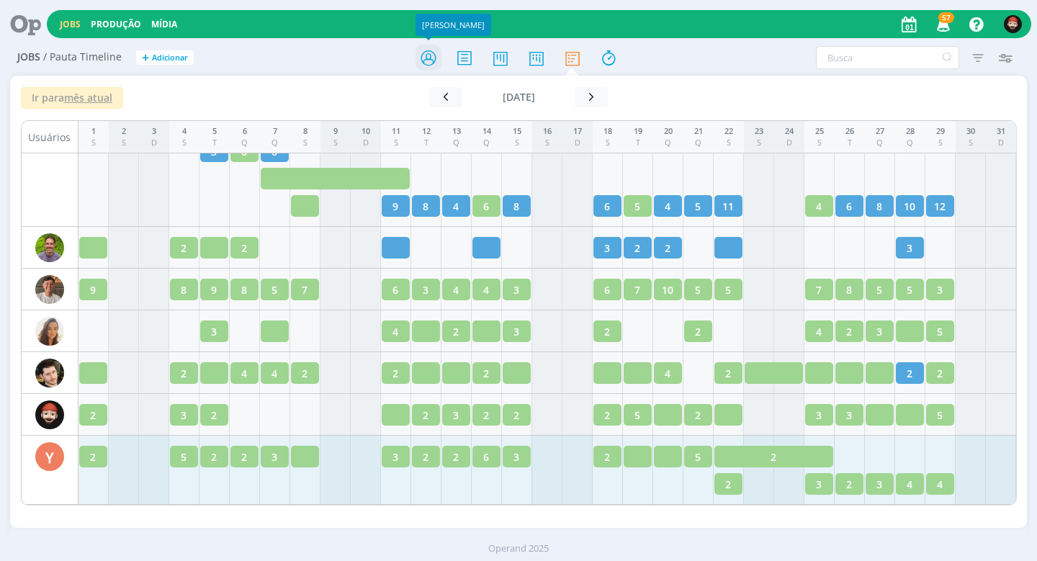
click at [426, 50] on icon at bounding box center [428, 58] width 26 height 28
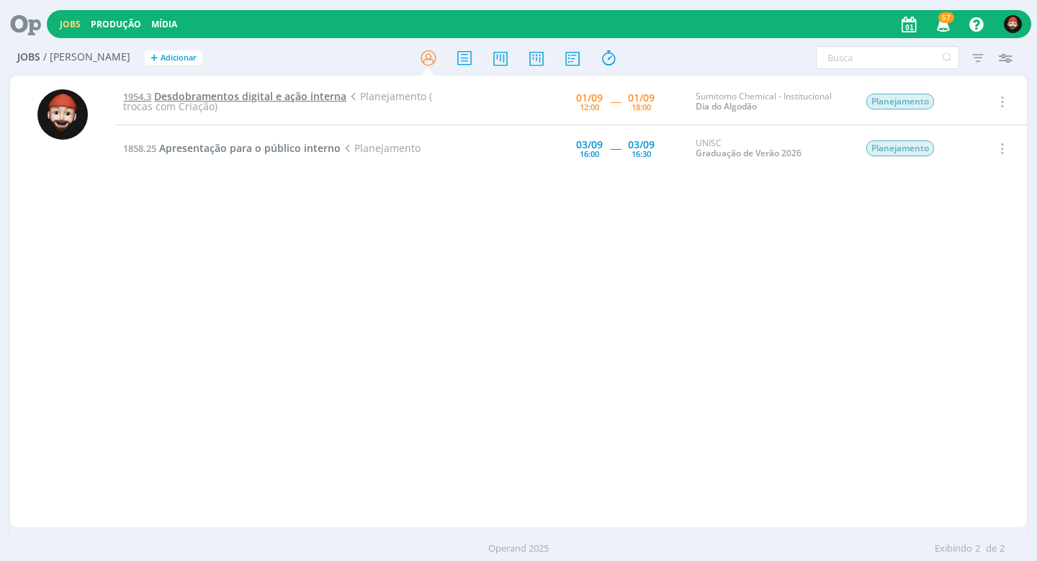
click at [258, 92] on span "Desdobramentos digital e ação interna" at bounding box center [250, 96] width 192 height 14
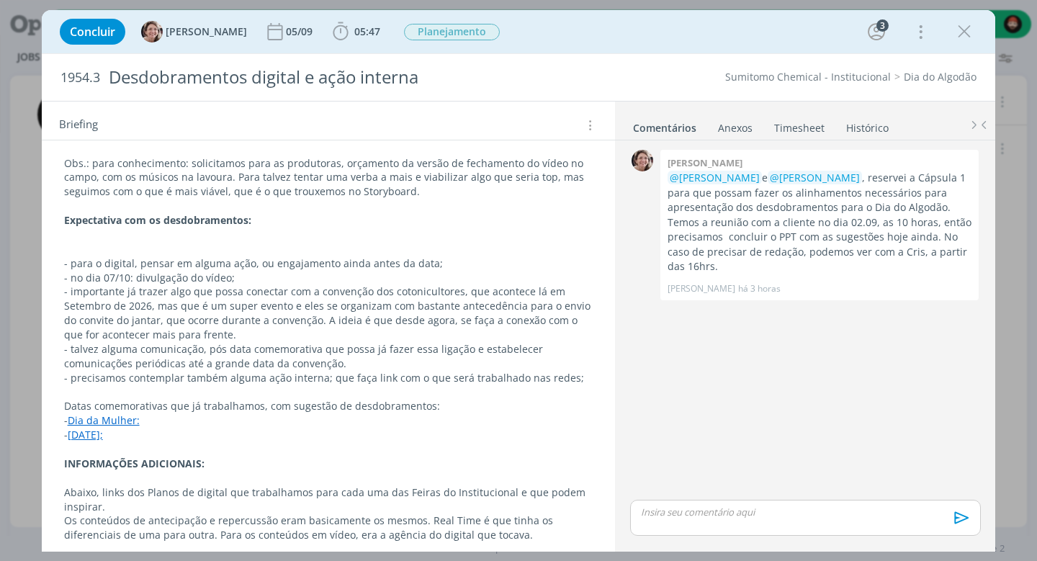
scroll to position [487, 0]
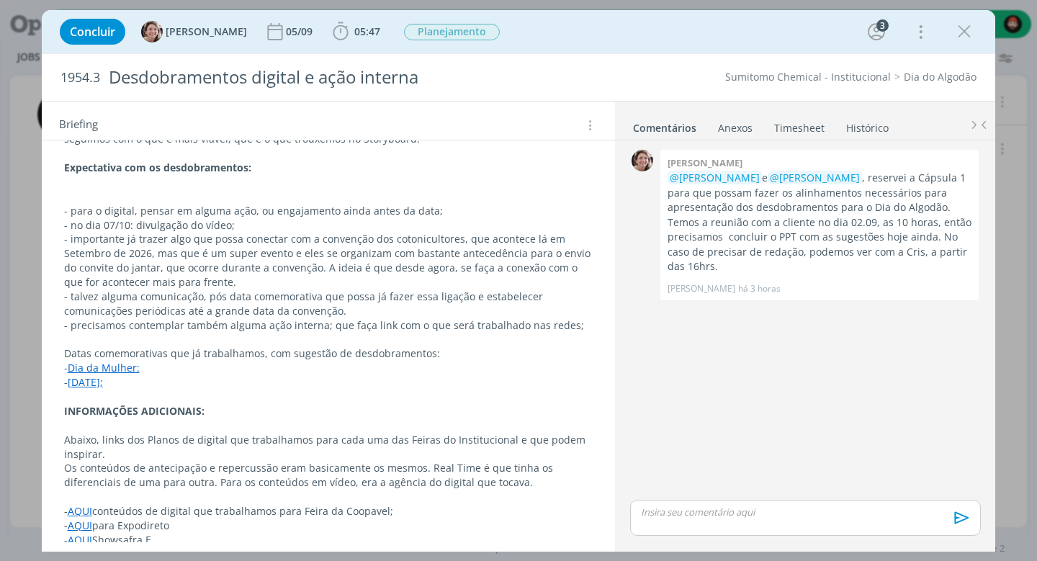
click at [192, 289] on p "- talvez alguma comunicação, pós data comemorativa que possa já fazer essa liga…" at bounding box center [328, 303] width 529 height 29
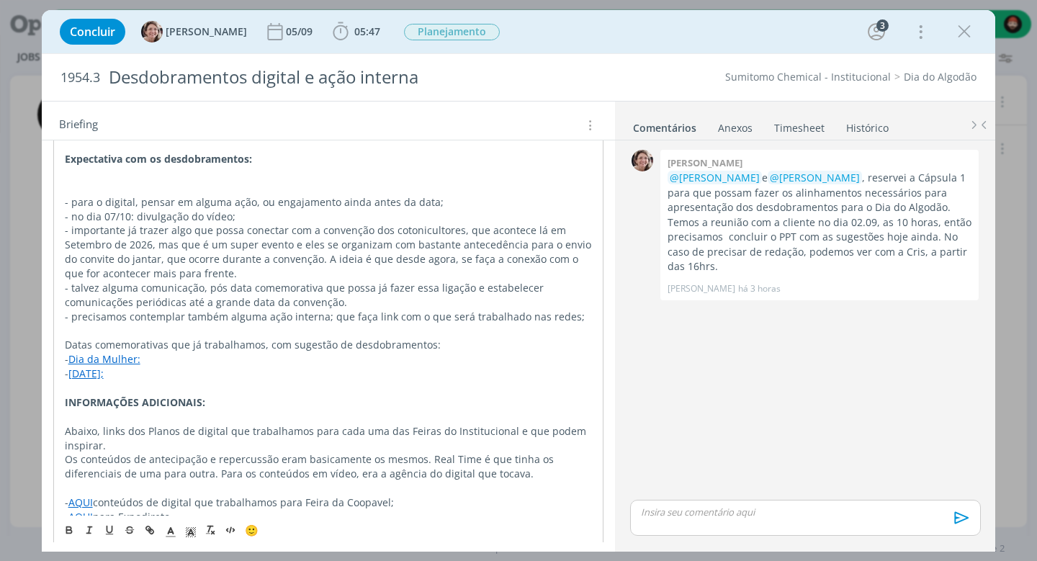
scroll to position [515, 0]
